Goal: Information Seeking & Learning: Learn about a topic

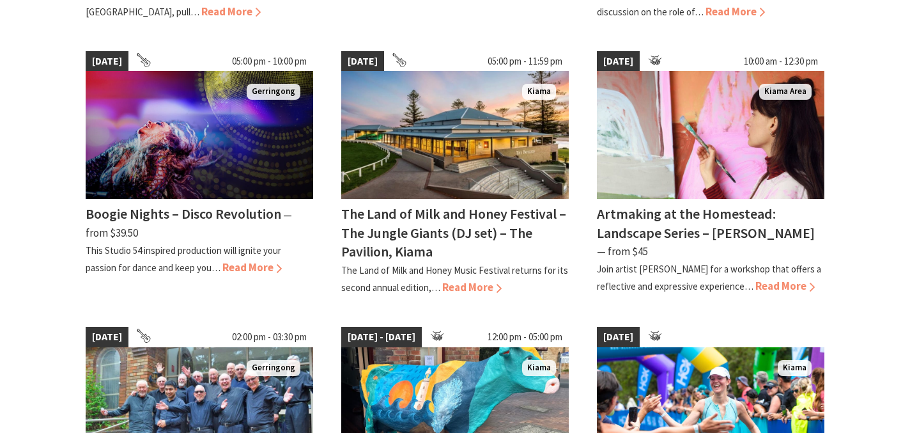
scroll to position [923, 0]
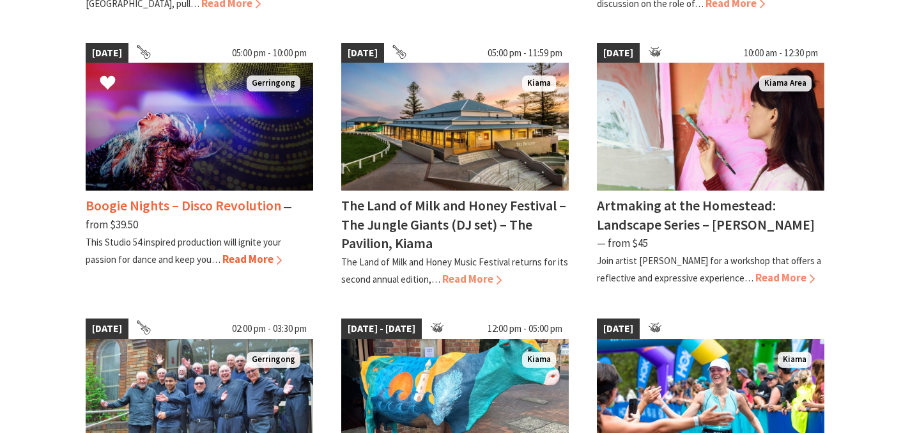
click at [250, 252] on span "Read More" at bounding box center [251, 259] width 59 height 14
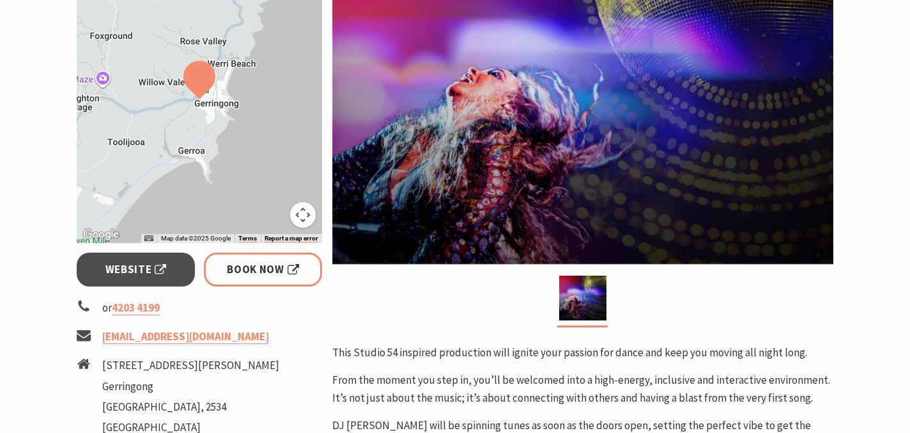
scroll to position [310, 0]
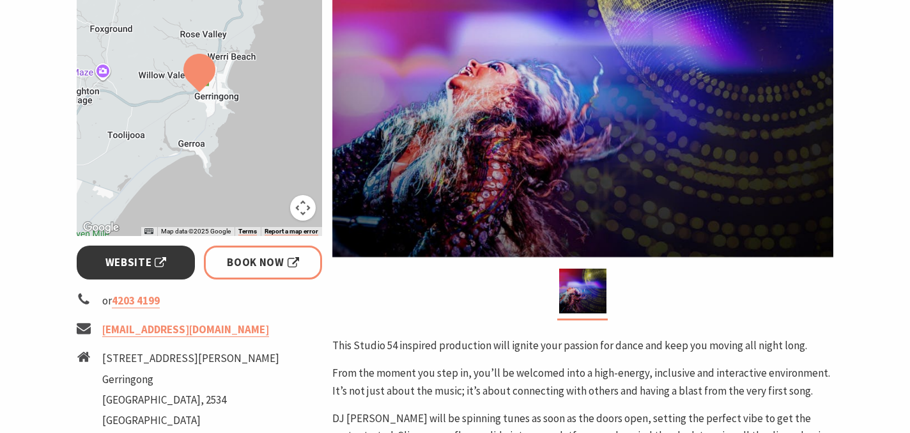
click at [132, 261] on span "Website" at bounding box center [135, 262] width 61 height 17
